Goal: Information Seeking & Learning: Learn about a topic

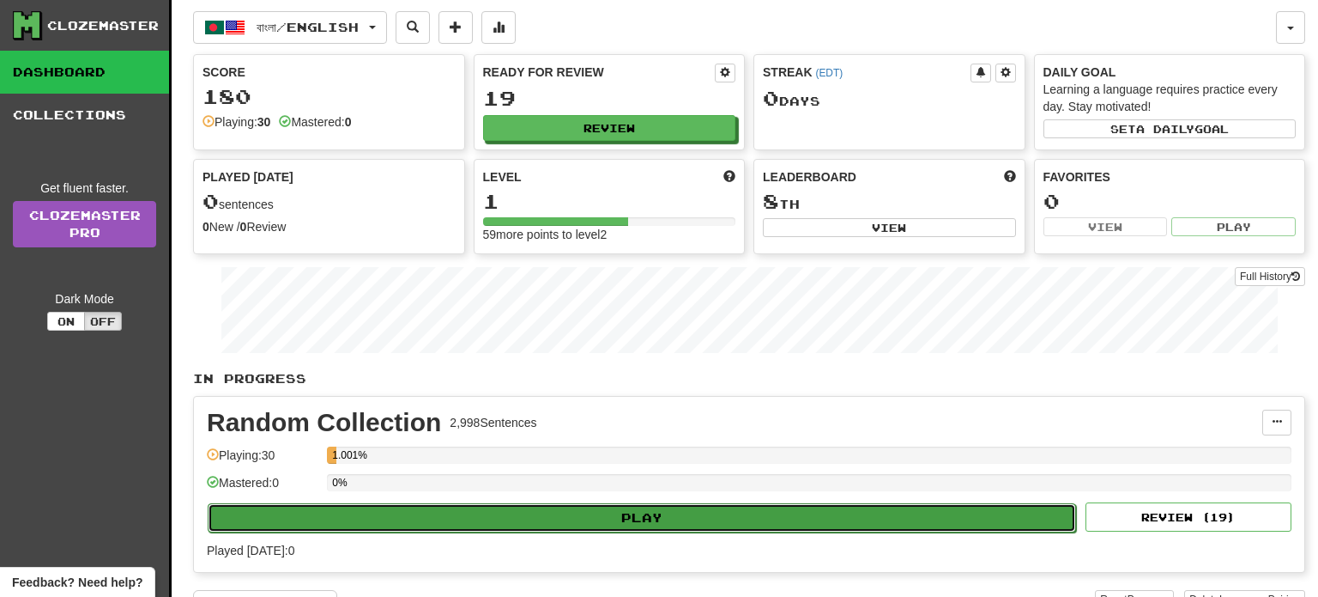
click at [530, 517] on button "Play" at bounding box center [642, 517] width 869 height 29
select select "**"
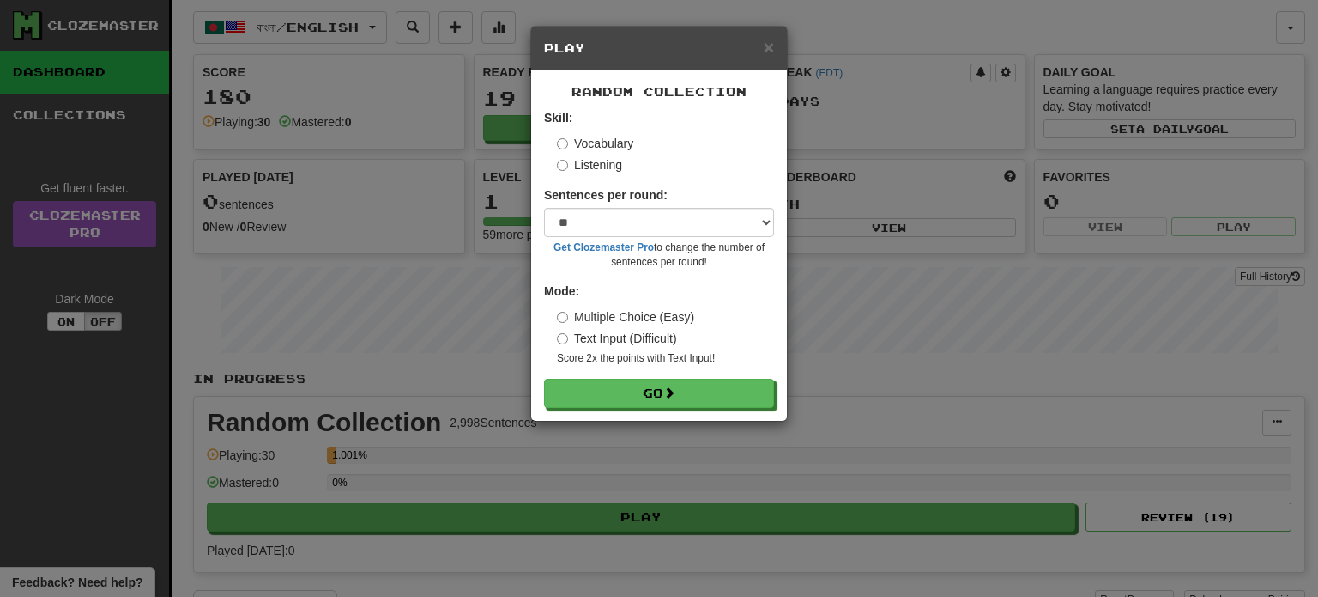
click at [607, 165] on label "Listening" at bounding box center [589, 164] width 65 height 17
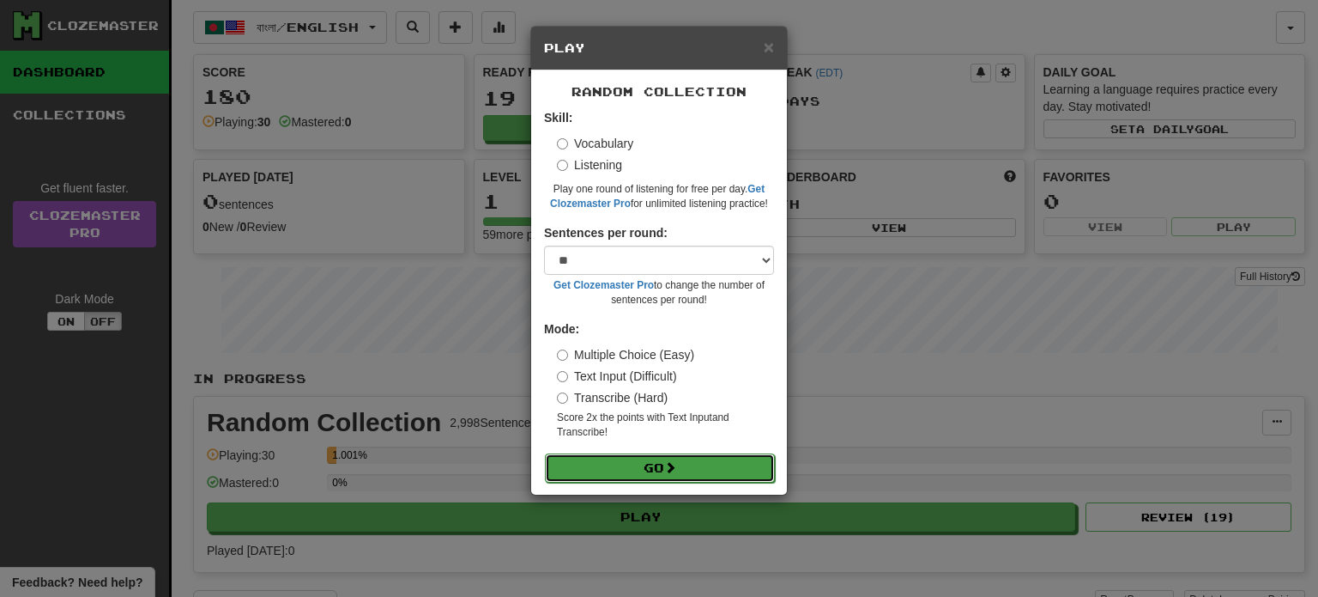
click at [671, 456] on button "Go" at bounding box center [660, 467] width 230 height 29
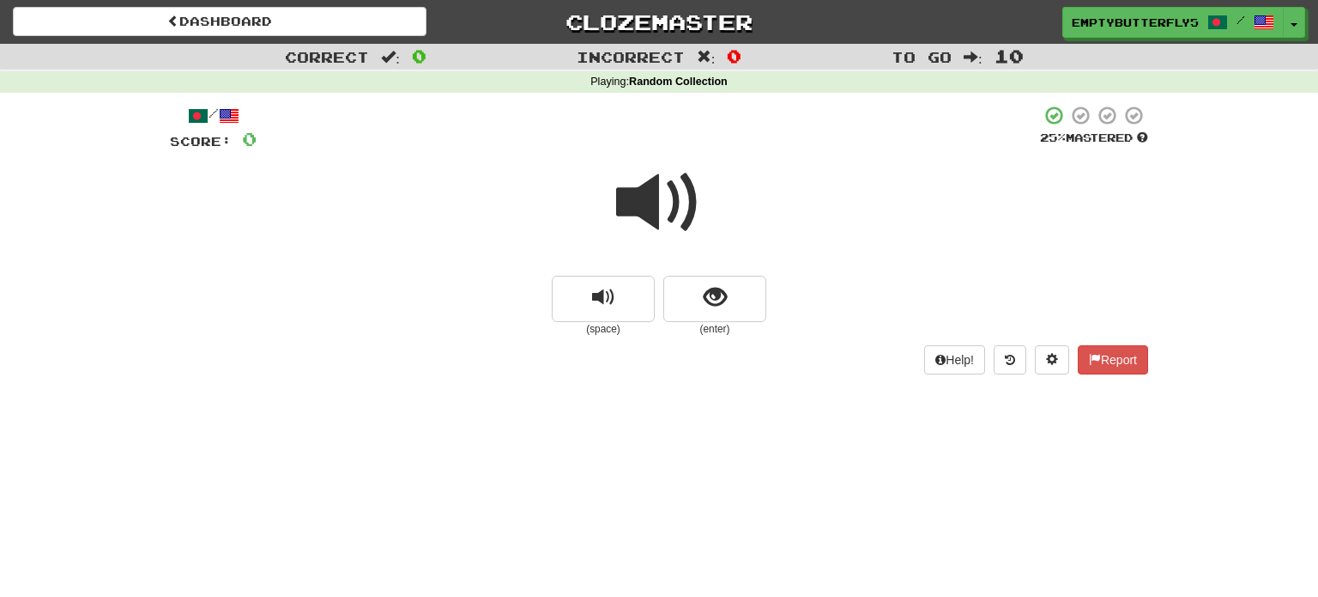
click at [662, 212] on span at bounding box center [659, 203] width 86 height 86
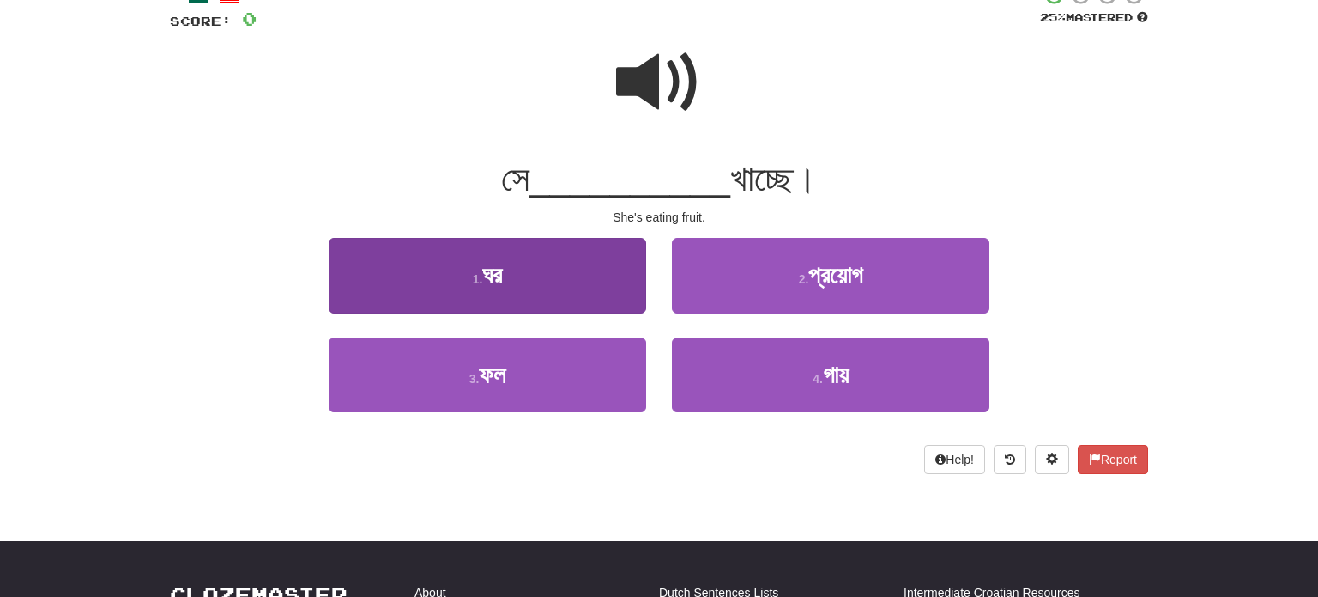
scroll to position [106, 0]
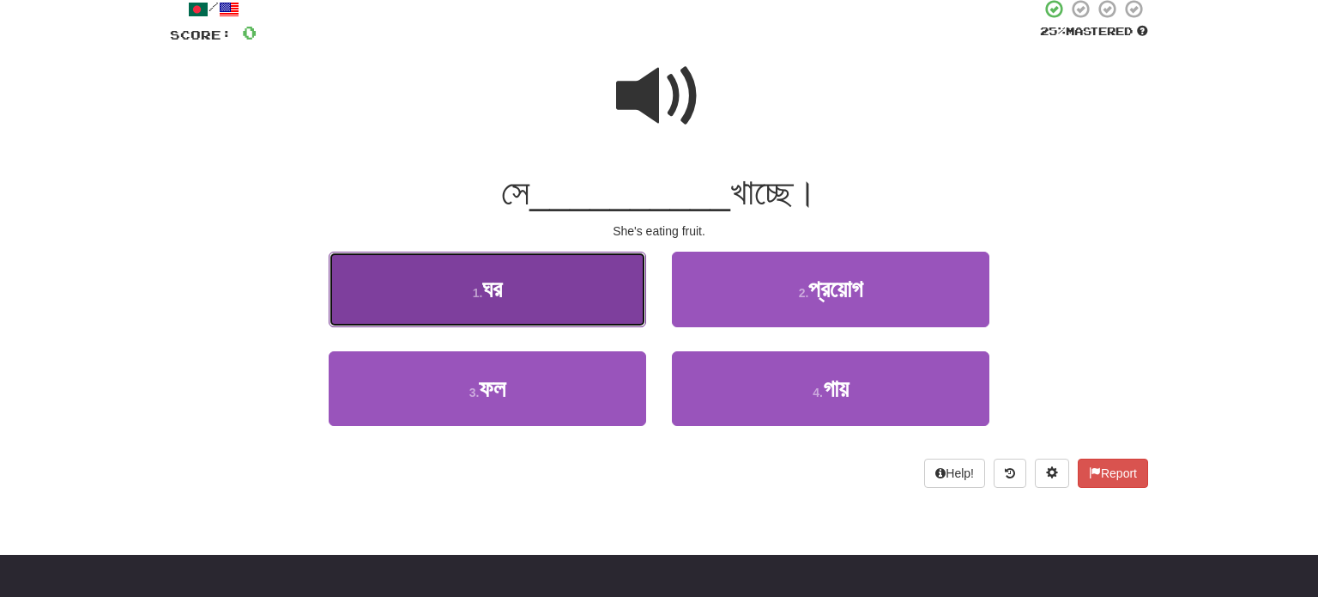
click at [607, 289] on button "1 . ঘর" at bounding box center [488, 288] width 318 height 75
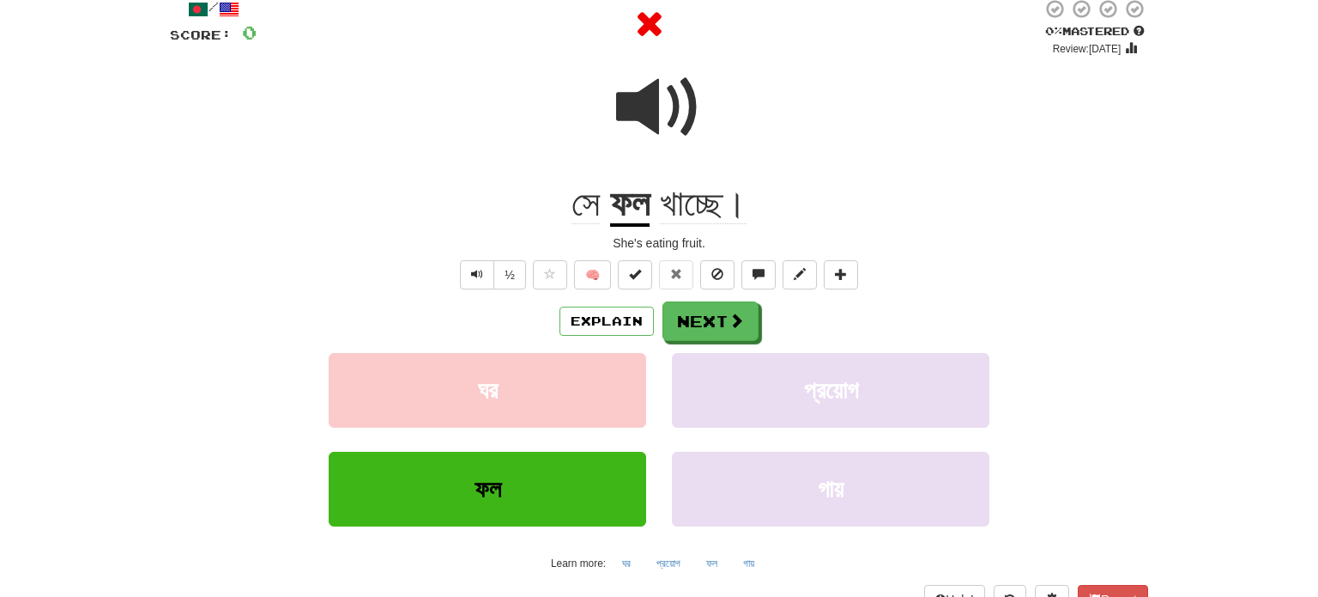
click at [702, 342] on div "Explain Next ঘর প্রয়োগ ফল গায় Learn more: ঘর প্রয়োগ ফল গায়" at bounding box center [659, 439] width 979 height 276
click at [708, 330] on button "Next" at bounding box center [711, 321] width 96 height 39
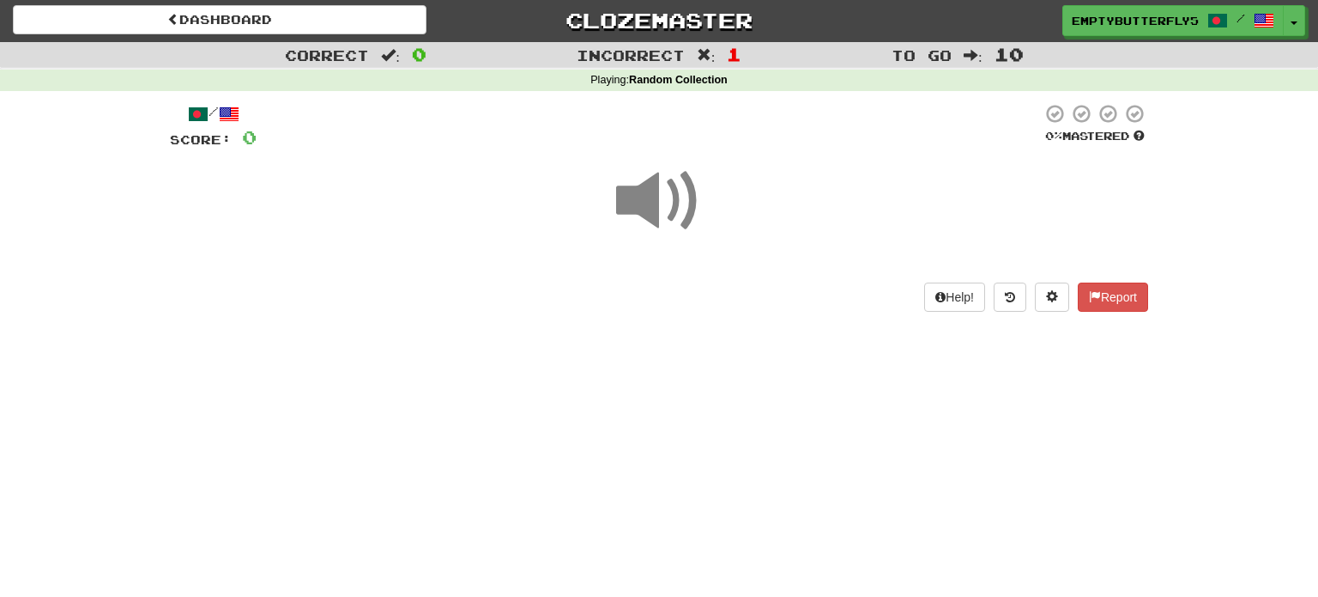
scroll to position [0, 0]
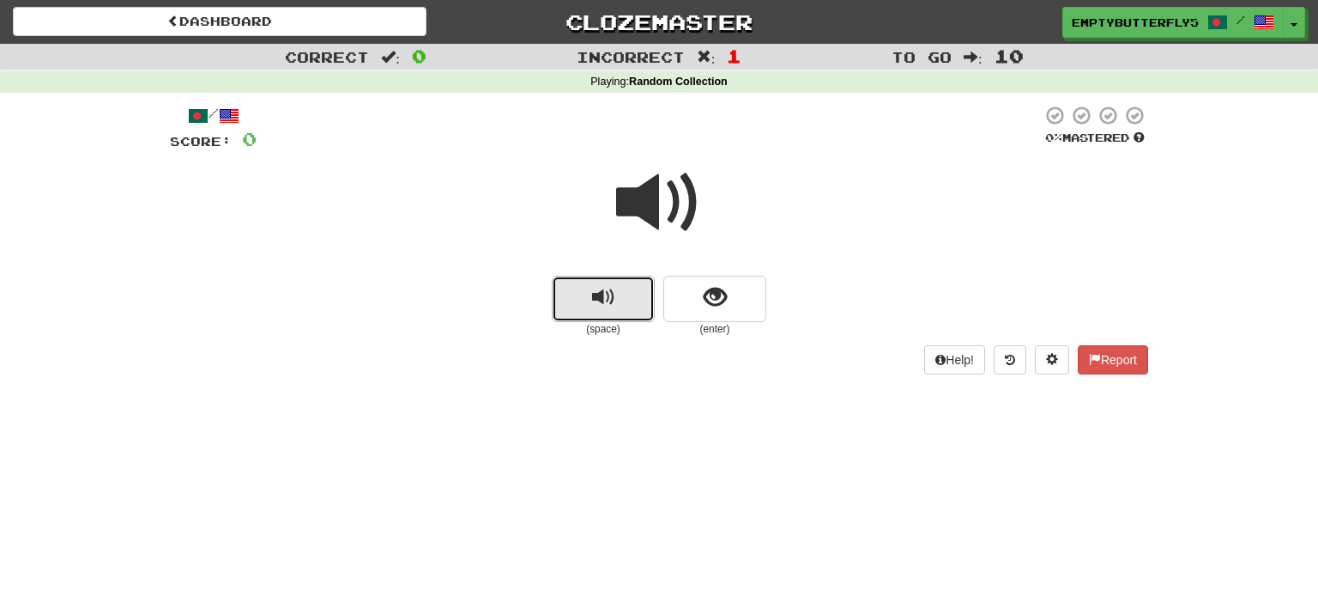
click at [604, 300] on span "replay audio" at bounding box center [603, 297] width 23 height 23
